Goal: Find specific page/section: Find specific page/section

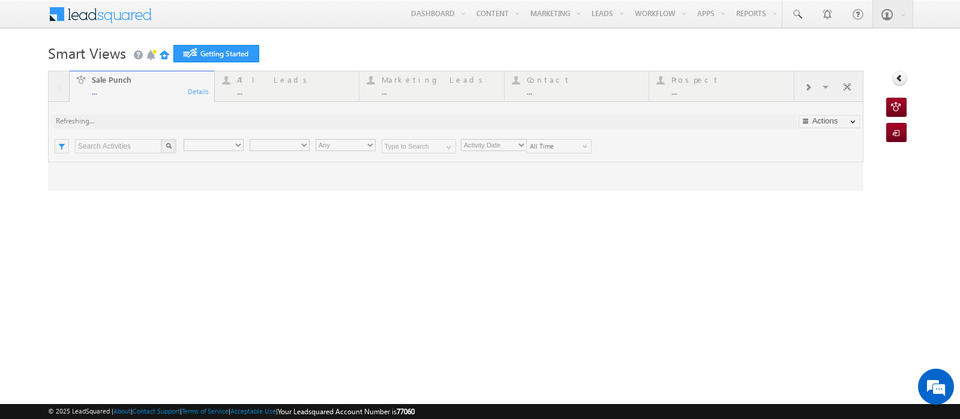
type input "Any Owner"
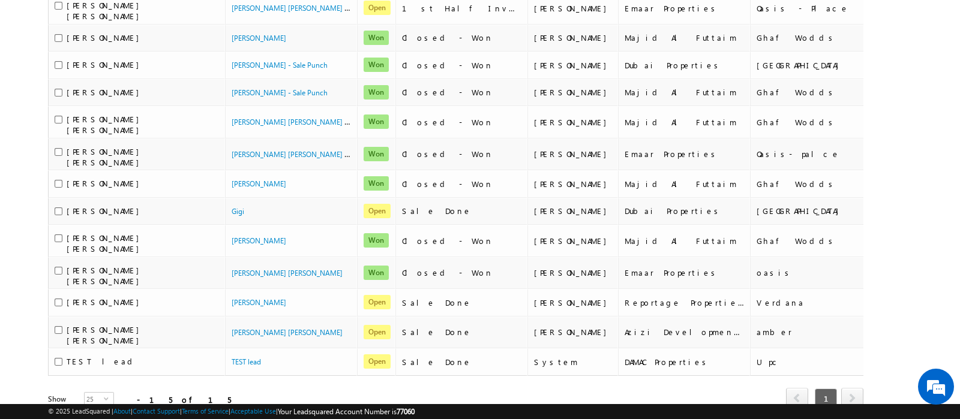
scroll to position [276, 0]
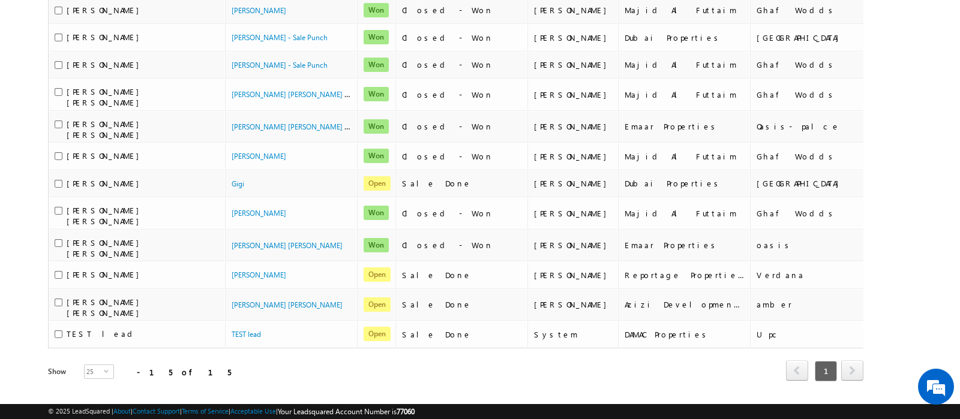
click at [20, 252] on body "Menu Admin admin +1@in dglob al.ae obal." at bounding box center [480, 70] width 960 height 692
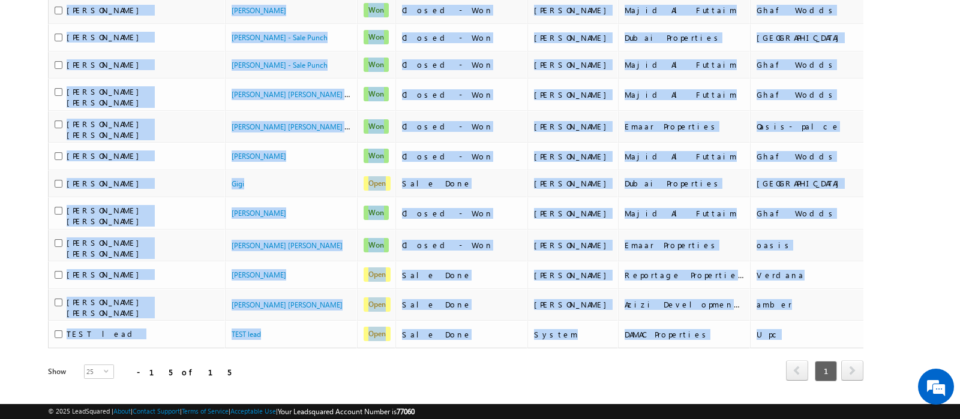
click at [20, 252] on body "Menu Admin admin +1@in dglob al.ae obal." at bounding box center [480, 70] width 960 height 692
copy div "Lead Name Opportunity Name Status Stage Owner Developer Project Name Unit No Un…"
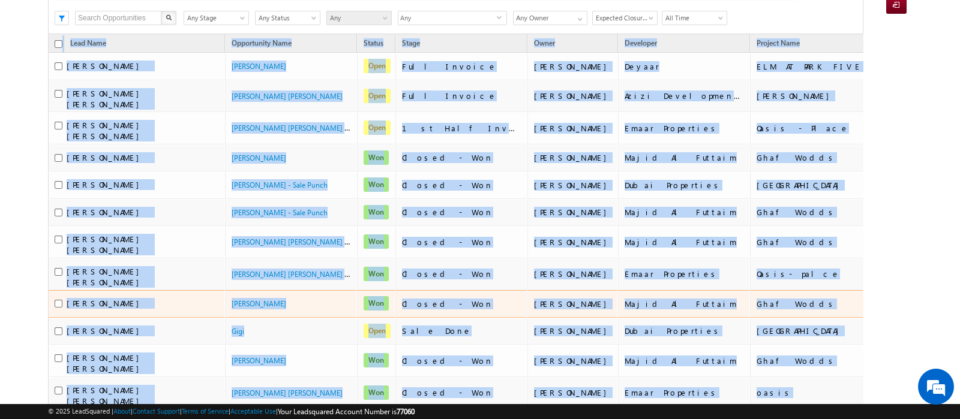
scroll to position [0, 0]
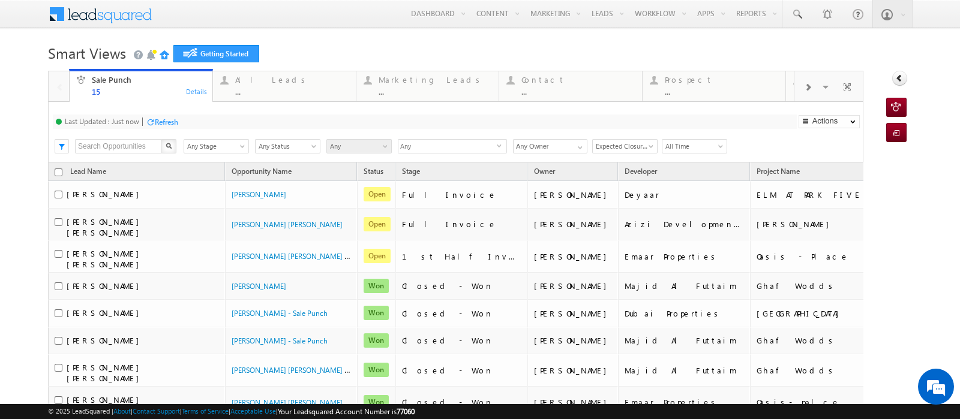
click at [702, 53] on h1 "Smart Views Getting Started" at bounding box center [480, 51] width 864 height 23
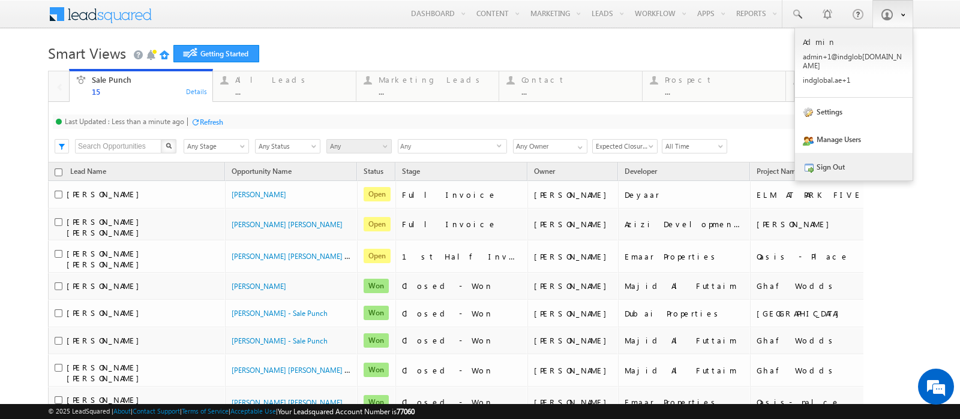
click at [802, 163] on span at bounding box center [807, 168] width 11 height 11
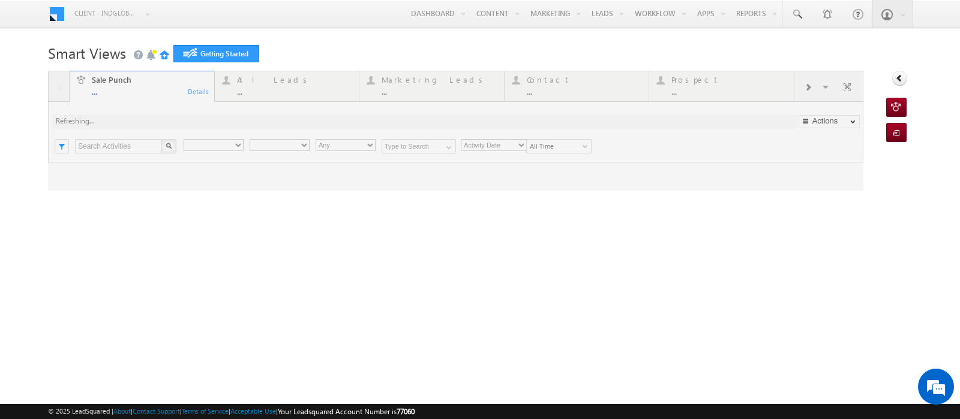
type input "Any Owner"
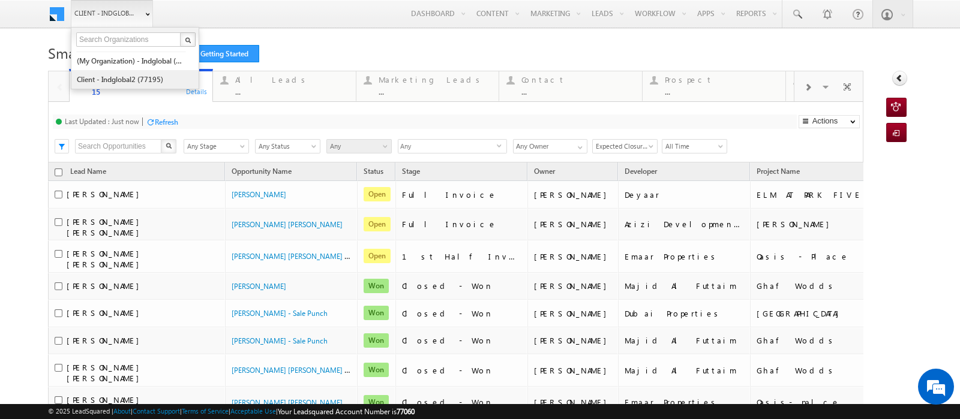
click at [111, 76] on link "Client - indglobal2 (77195)" at bounding box center [131, 79] width 110 height 19
